Goal: Task Accomplishment & Management: Manage account settings

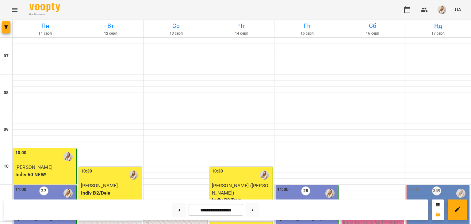
scroll to position [155, 0]
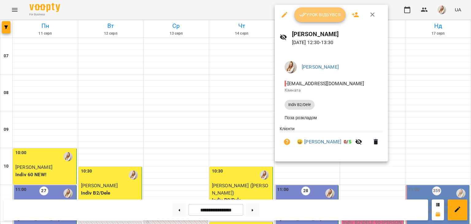
click at [319, 19] on button "Урок відбувся" at bounding box center [320, 14] width 52 height 15
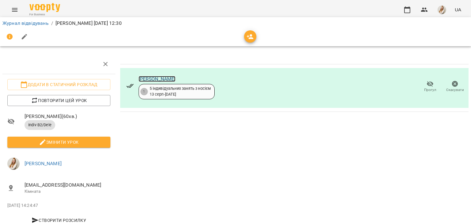
click at [161, 79] on link "[PERSON_NAME]" at bounding box center [157, 79] width 37 height 6
click at [413, 10] on button "button" at bounding box center [407, 9] width 15 height 15
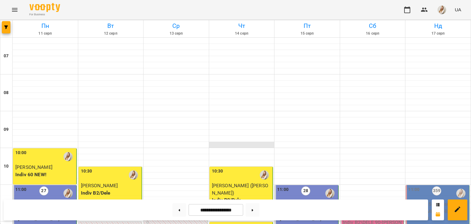
scroll to position [305, 0]
click at [256, 211] on button at bounding box center [253, 209] width 14 height 13
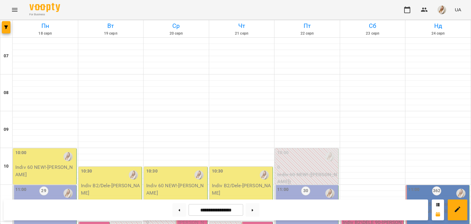
scroll to position [119, 0]
click at [176, 208] on button at bounding box center [179, 209] width 14 height 13
type input "**********"
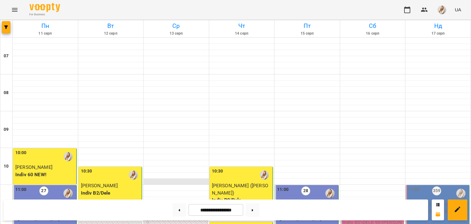
scroll to position [291, 0]
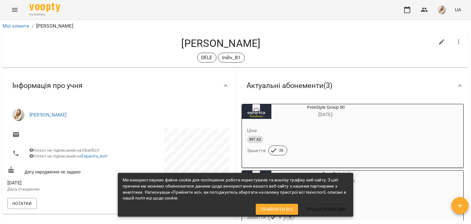
click at [318, 36] on div "[PERSON_NAME] DELE Indiv_B1" at bounding box center [235, 49] width 466 height 35
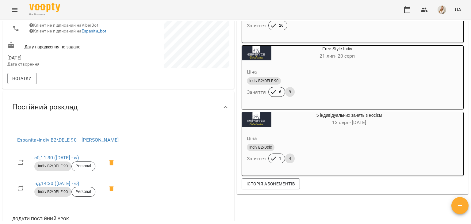
scroll to position [126, 0]
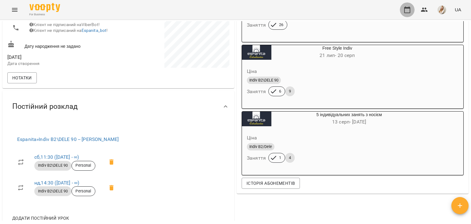
click at [411, 12] on icon "button" at bounding box center [407, 9] width 7 height 7
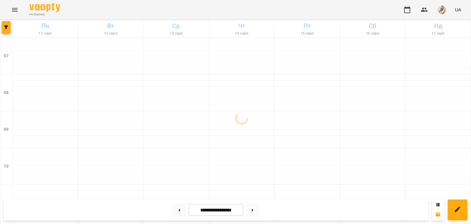
click at [320, 7] on div "For Business UA" at bounding box center [235, 10] width 471 height 20
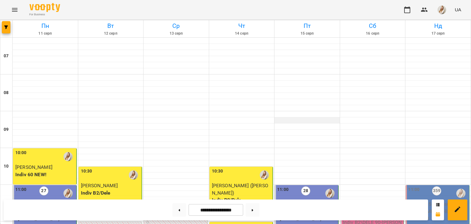
scroll to position [193, 0]
click at [442, 10] on img "button" at bounding box center [442, 10] width 9 height 9
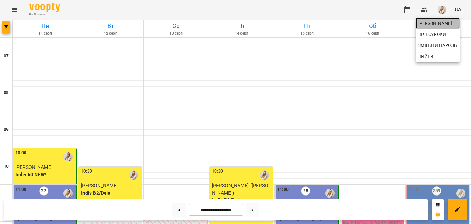
click at [428, 27] on link "[PERSON_NAME]" at bounding box center [438, 23] width 44 height 11
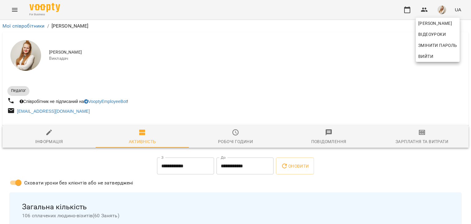
click at [426, 135] on div at bounding box center [235, 112] width 471 height 224
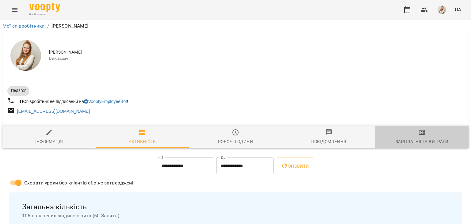
click at [426, 135] on span "Зарплатня та Витрати" at bounding box center [422, 137] width 86 height 17
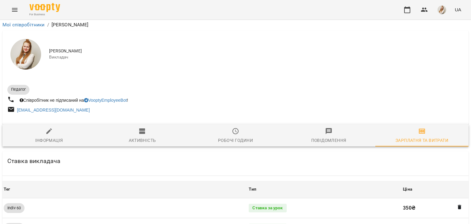
scroll to position [688, 0]
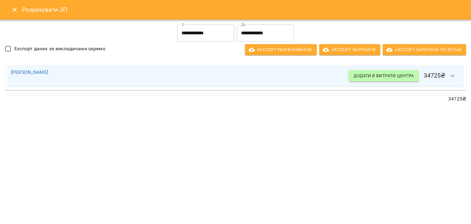
click at [236, 125] on div "**********" at bounding box center [235, 112] width 471 height 224
click at [270, 77] on div "[PERSON_NAME] в витрати центра 34725 ₴" at bounding box center [235, 76] width 449 height 15
click at [455, 77] on icon "button" at bounding box center [452, 75] width 7 height 7
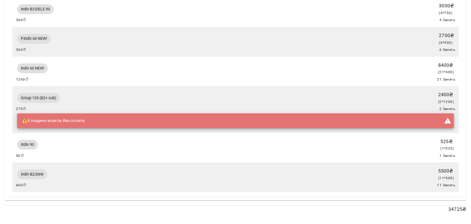
scroll to position [0, 0]
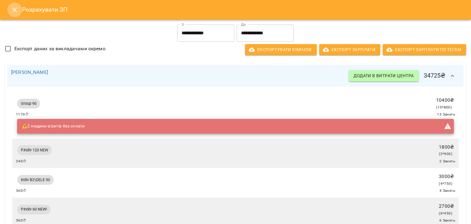
click at [12, 13] on button "Close" at bounding box center [14, 9] width 15 height 15
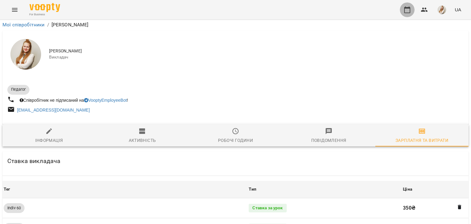
click at [406, 10] on icon "button" at bounding box center [407, 9] width 7 height 7
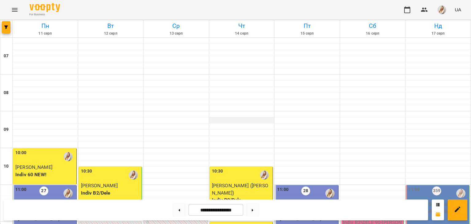
scroll to position [109, 0]
click at [305, 208] on p "Group 90 ([PERSON_NAME] В1 ПН_ПТ 11_00)" at bounding box center [307, 215] width 60 height 14
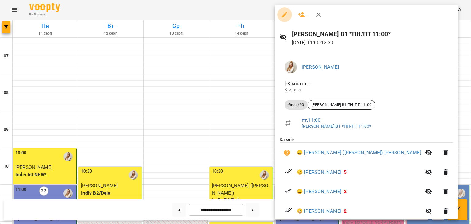
click at [284, 13] on icon "button" at bounding box center [284, 14] width 7 height 7
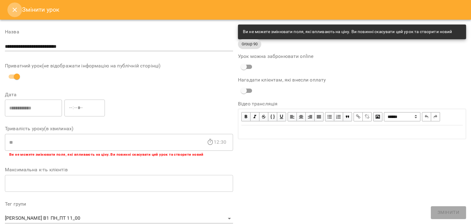
click at [12, 9] on icon "Close" at bounding box center [14, 9] width 7 height 7
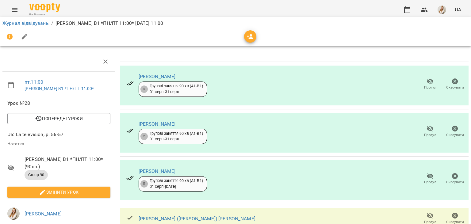
scroll to position [65, 0]
click at [426, 212] on span "Прогул" at bounding box center [429, 218] width 17 height 12
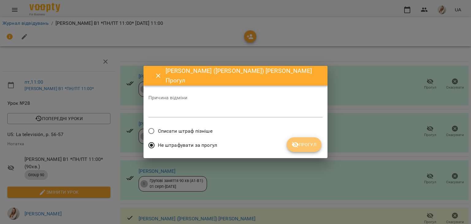
click at [296, 147] on icon "submit" at bounding box center [295, 144] width 7 height 7
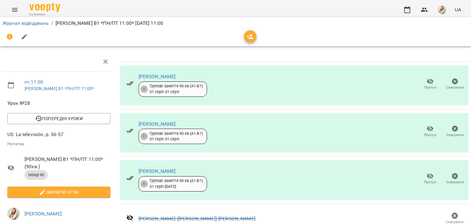
scroll to position [161, 0]
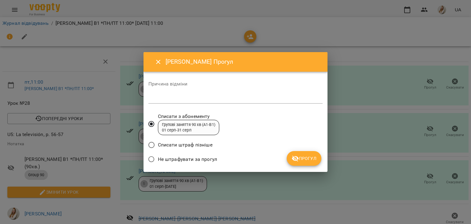
click at [182, 155] on label "Не штрафувати за прогул" at bounding box center [181, 159] width 72 height 13
click at [308, 161] on span "Прогул" at bounding box center [304, 158] width 25 height 7
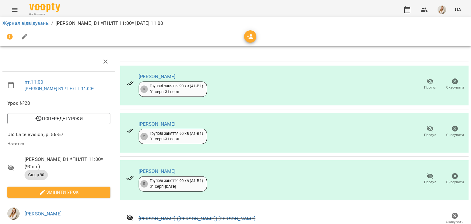
scroll to position [0, 0]
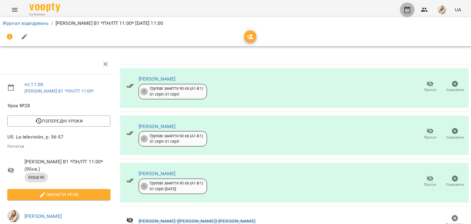
click at [412, 10] on button "button" at bounding box center [407, 9] width 15 height 15
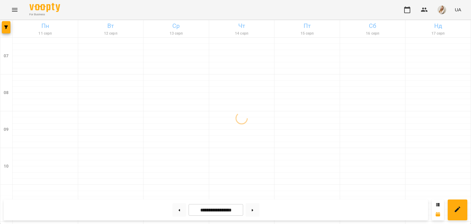
click at [328, 13] on div "For Business UA" at bounding box center [235, 10] width 471 height 20
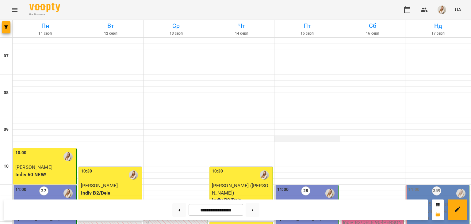
scroll to position [117, 0]
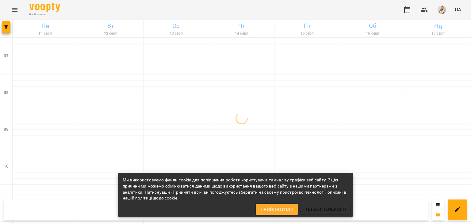
click at [166, 9] on div "For Business UA" at bounding box center [235, 10] width 471 height 20
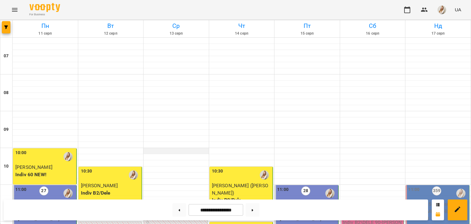
scroll to position [169, 0]
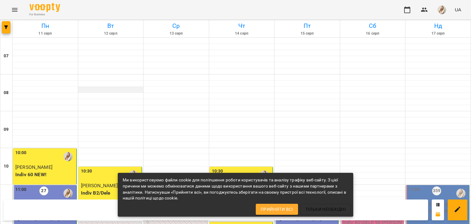
scroll to position [320, 0]
click at [170, 10] on div "For Business UA" at bounding box center [235, 10] width 471 height 20
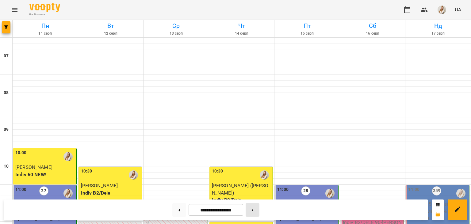
click at [258, 209] on button at bounding box center [253, 209] width 14 height 13
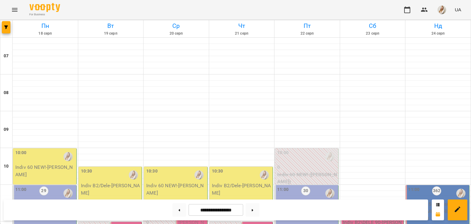
scroll to position [323, 0]
click at [176, 211] on button at bounding box center [179, 209] width 14 height 13
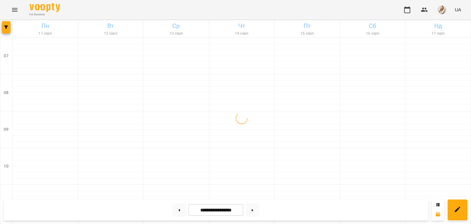
click at [159, 6] on div "For Business UA" at bounding box center [235, 10] width 471 height 20
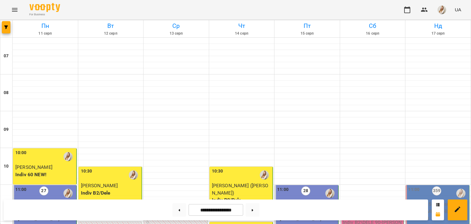
click at [186, 8] on div "For Business UA" at bounding box center [235, 10] width 471 height 20
click at [172, 211] on button at bounding box center [179, 209] width 14 height 13
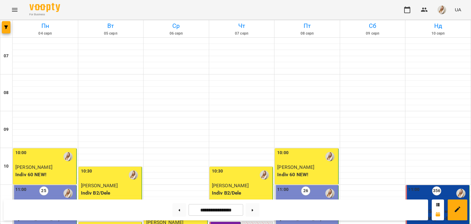
scroll to position [302, 0]
click at [259, 215] on button at bounding box center [253, 209] width 14 height 13
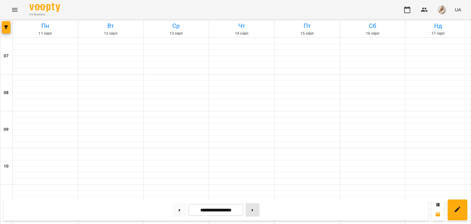
type input "**********"
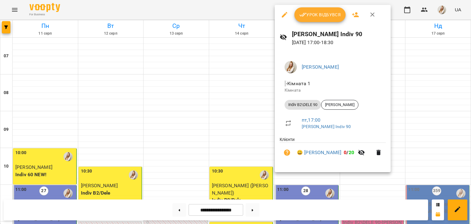
click at [283, 17] on icon "button" at bounding box center [285, 15] width 6 height 6
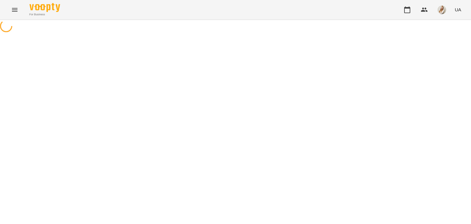
select select "**********"
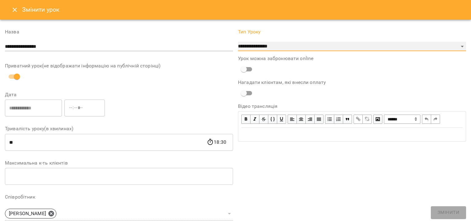
click at [238, 42] on select "**********" at bounding box center [352, 47] width 228 height 10
click option "**********" at bounding box center [0, 0] width 0 height 0
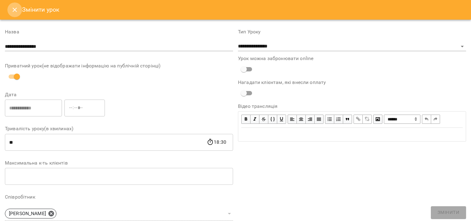
click at [15, 9] on icon "Close" at bounding box center [15, 10] width 4 height 4
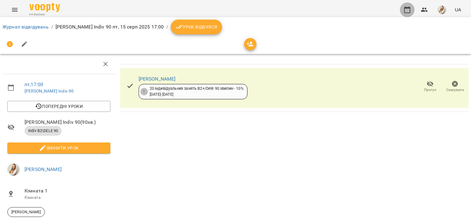
click at [408, 10] on icon "button" at bounding box center [407, 9] width 7 height 7
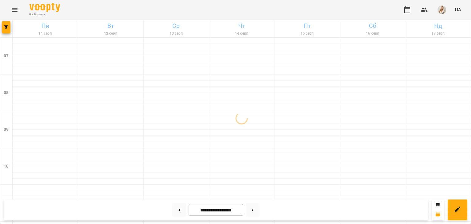
click at [286, 16] on div "For Business UA" at bounding box center [235, 10] width 471 height 20
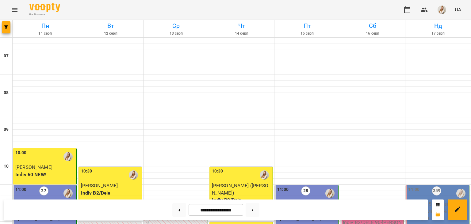
scroll to position [201, 0]
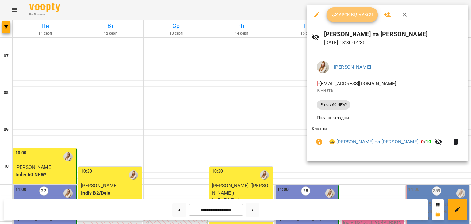
click at [347, 12] on span "Урок відбувся" at bounding box center [352, 14] width 42 height 7
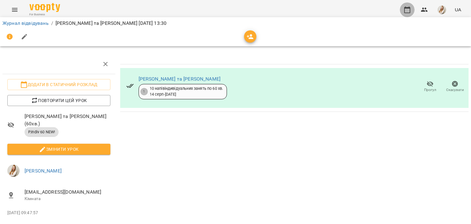
click at [404, 12] on icon "button" at bounding box center [407, 9] width 7 height 7
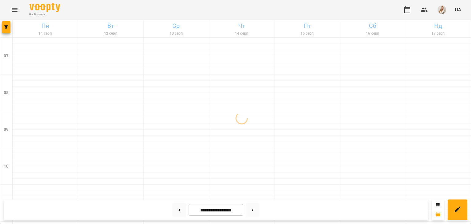
click at [155, 6] on div "For Business UA" at bounding box center [235, 10] width 471 height 20
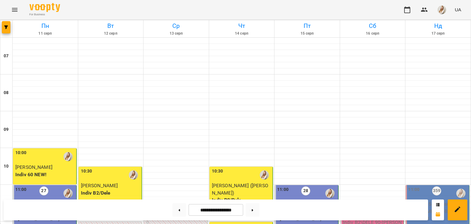
scroll to position [272, 0]
click at [440, 8] on img "button" at bounding box center [442, 10] width 9 height 9
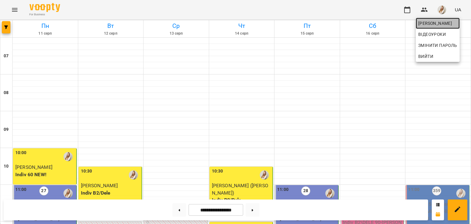
click at [426, 21] on span "[PERSON_NAME]" at bounding box center [437, 23] width 39 height 7
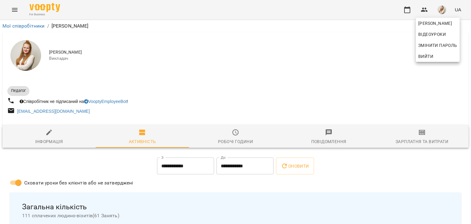
click at [420, 137] on div at bounding box center [235, 112] width 471 height 224
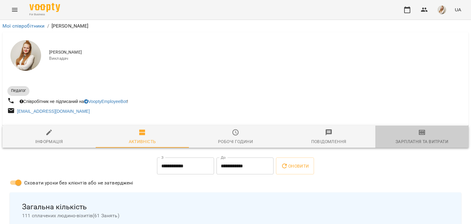
click at [420, 137] on span "Зарплатня та Витрати" at bounding box center [422, 137] width 86 height 17
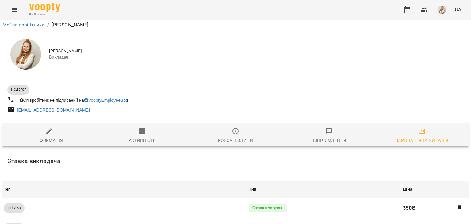
scroll to position [688, 0]
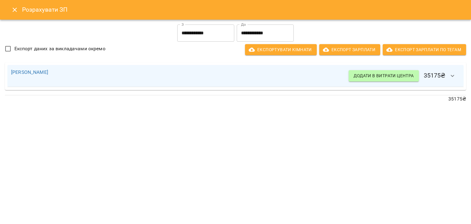
click at [459, 77] on button "button" at bounding box center [452, 76] width 15 height 15
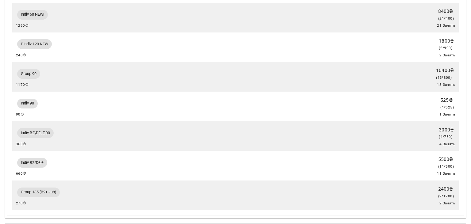
scroll to position [0, 0]
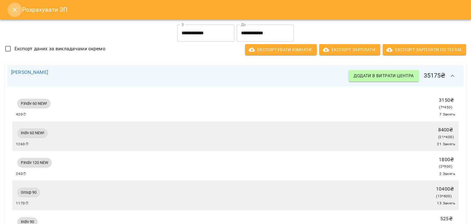
click at [19, 11] on button "Close" at bounding box center [14, 9] width 15 height 15
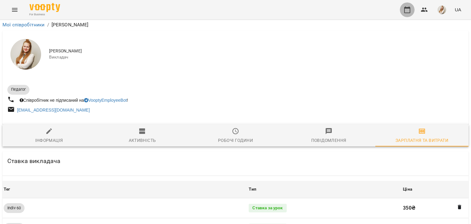
click at [410, 13] on button "button" at bounding box center [407, 9] width 15 height 15
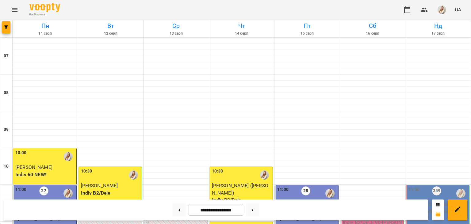
scroll to position [267, 0]
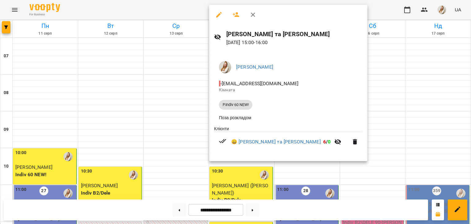
click at [180, 6] on div at bounding box center [235, 112] width 471 height 224
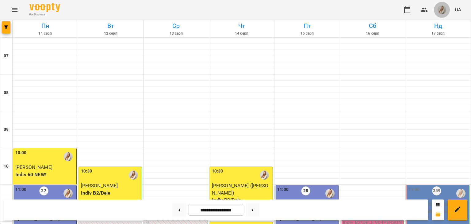
click at [440, 12] on img "button" at bounding box center [442, 10] width 9 height 9
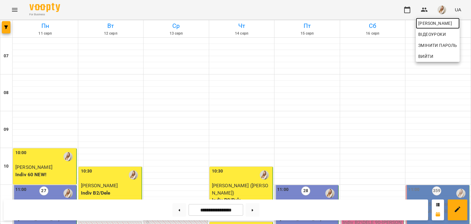
click at [430, 24] on span "[PERSON_NAME]" at bounding box center [437, 23] width 39 height 7
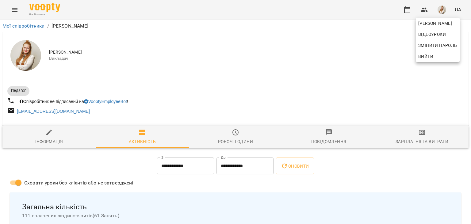
click at [428, 135] on div at bounding box center [235, 112] width 471 height 224
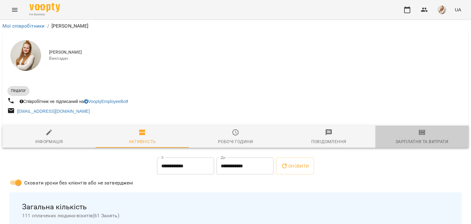
click at [419, 132] on icon "button" at bounding box center [422, 132] width 6 height 5
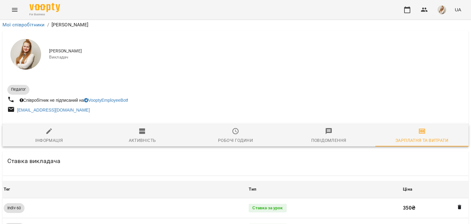
scroll to position [688, 0]
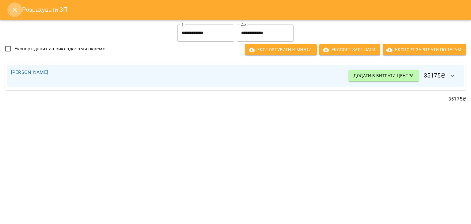
click at [17, 12] on icon "Close" at bounding box center [14, 9] width 7 height 7
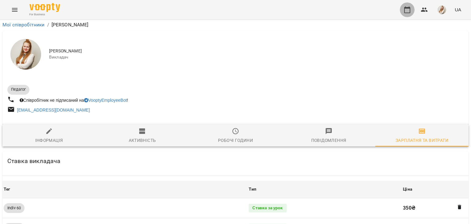
click at [409, 14] on button "button" at bounding box center [407, 9] width 15 height 15
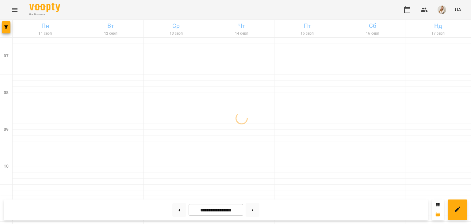
click at [132, 11] on div "For Business UA" at bounding box center [235, 10] width 471 height 20
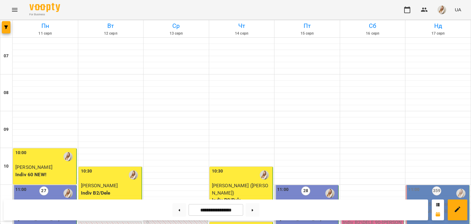
scroll to position [164, 0]
click at [174, 209] on button at bounding box center [179, 209] width 14 height 13
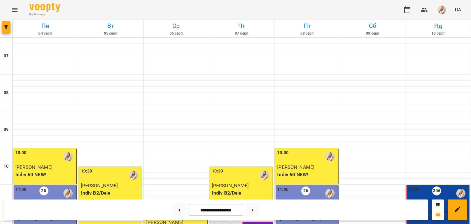
scroll to position [343, 0]
click at [256, 214] on button at bounding box center [253, 209] width 14 height 13
type input "**********"
